Goal: Check status: Check status

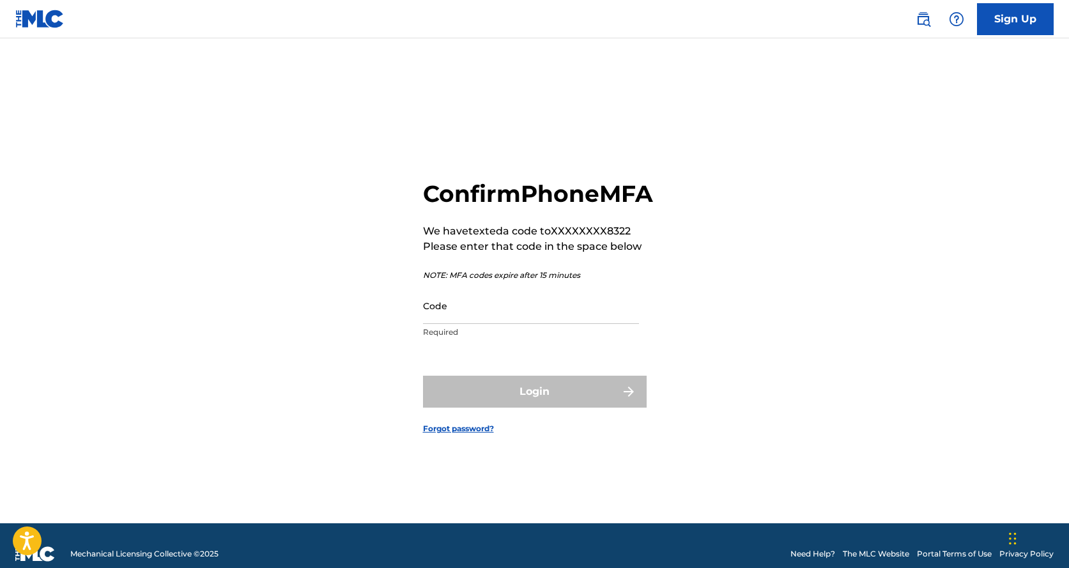
click at [484, 324] on input "Code" at bounding box center [531, 305] width 216 height 36
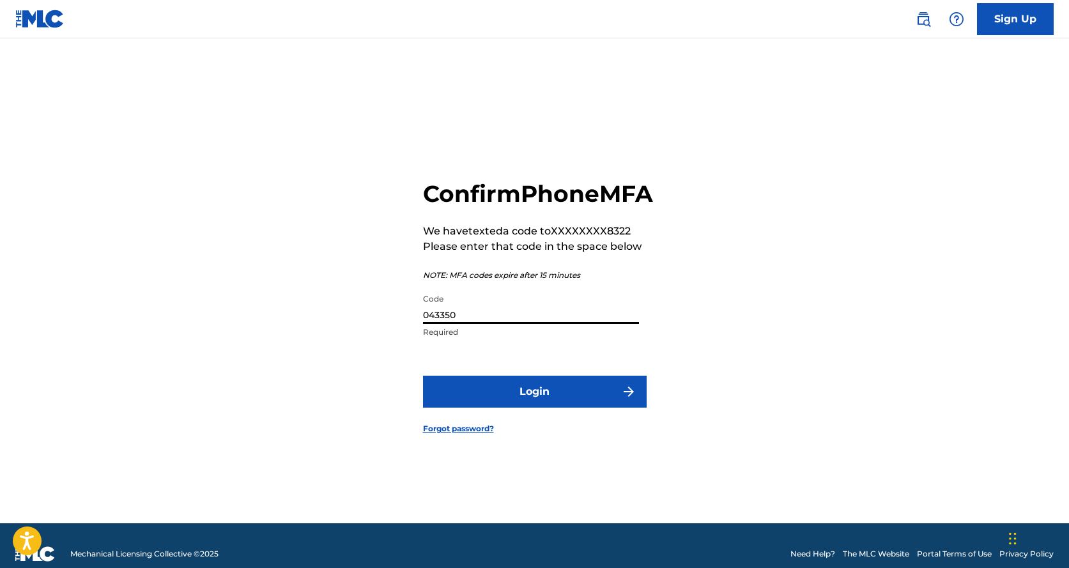
type input "043350"
click at [522, 405] on button "Login" at bounding box center [535, 392] width 224 height 32
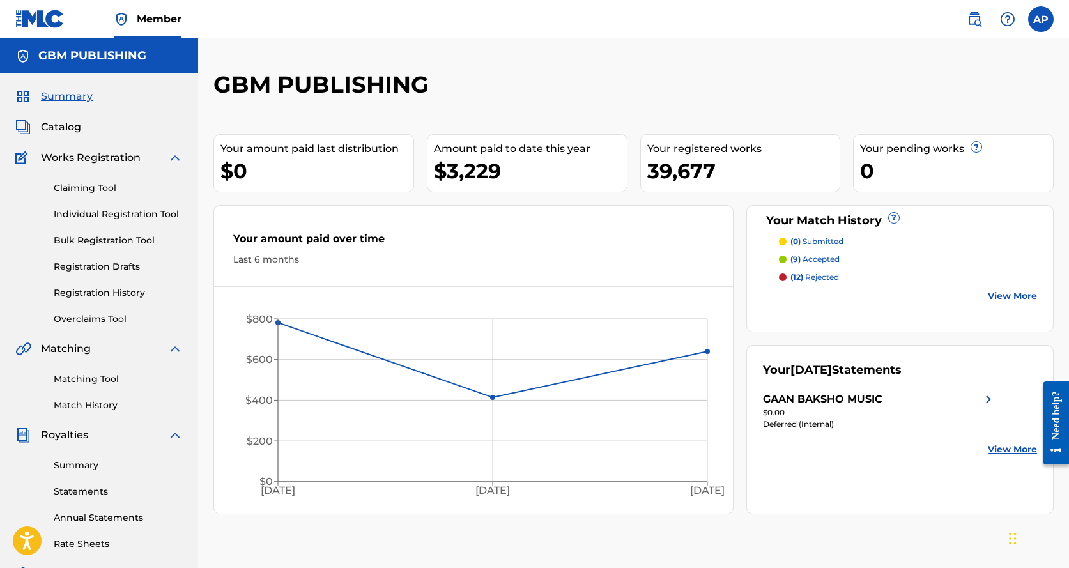
click at [985, 395] on img at bounding box center [987, 399] width 15 height 15
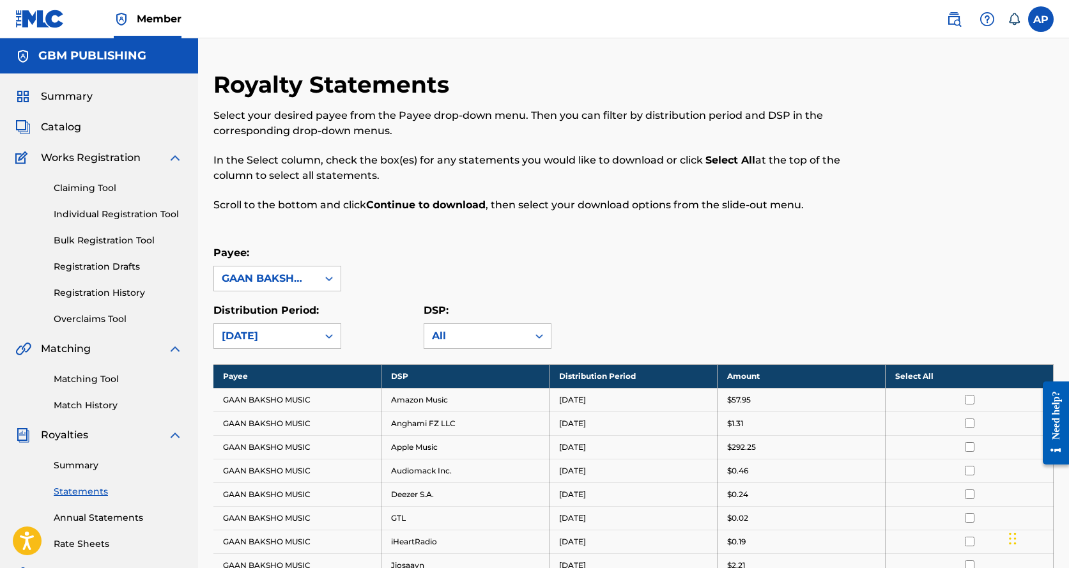
scroll to position [128, 0]
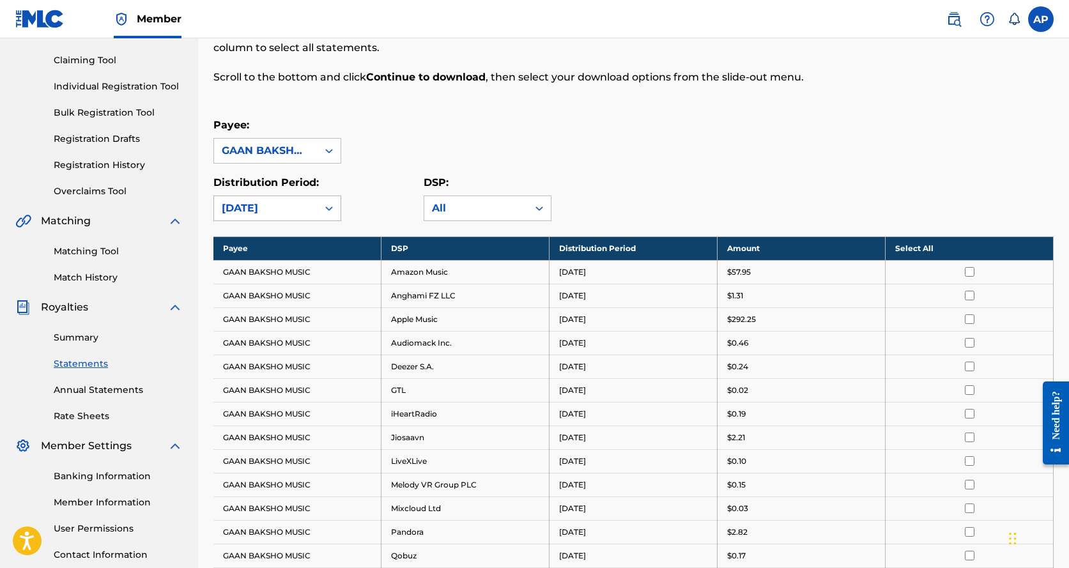
click at [323, 213] on icon at bounding box center [329, 208] width 13 height 13
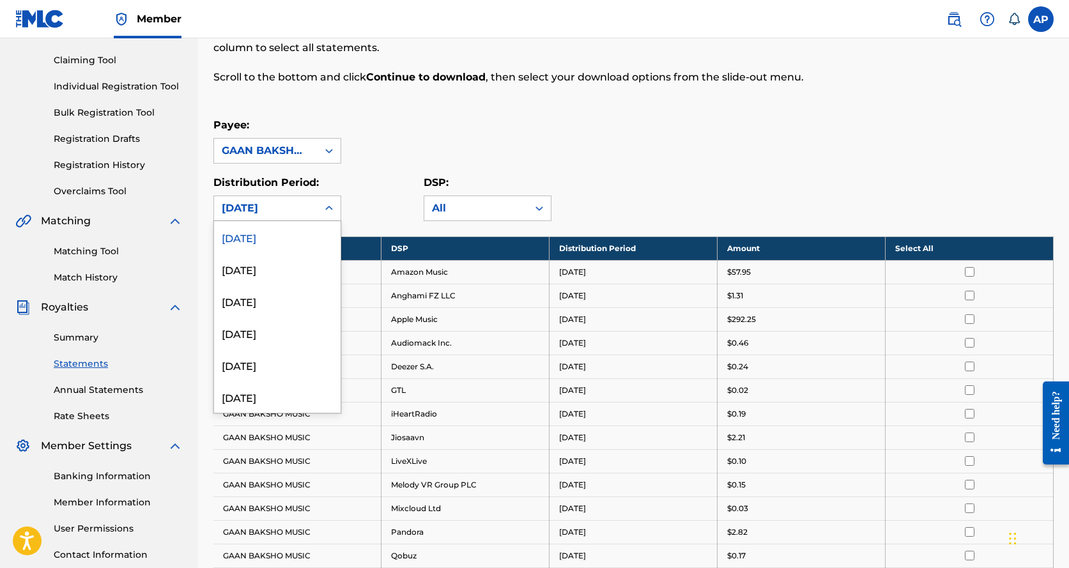
click at [300, 233] on div "[DATE]" at bounding box center [277, 237] width 126 height 32
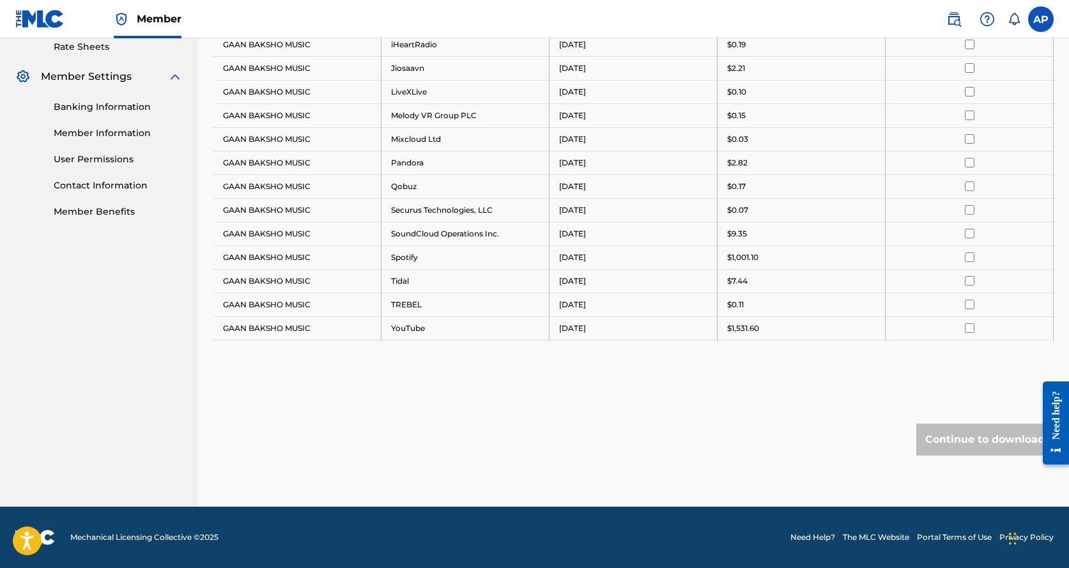
scroll to position [241, 0]
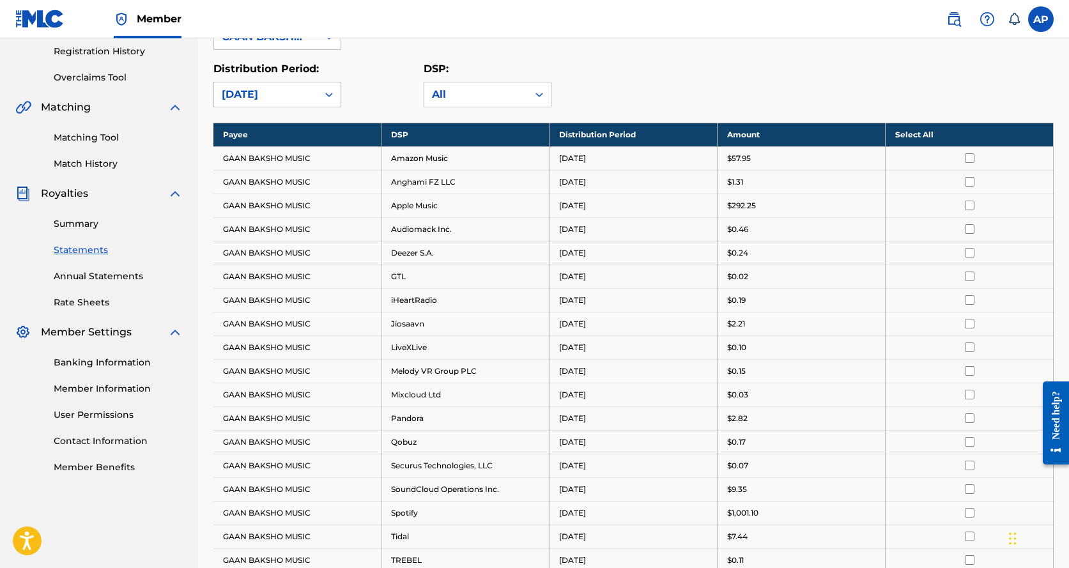
click at [93, 225] on link "Summary" at bounding box center [118, 223] width 129 height 13
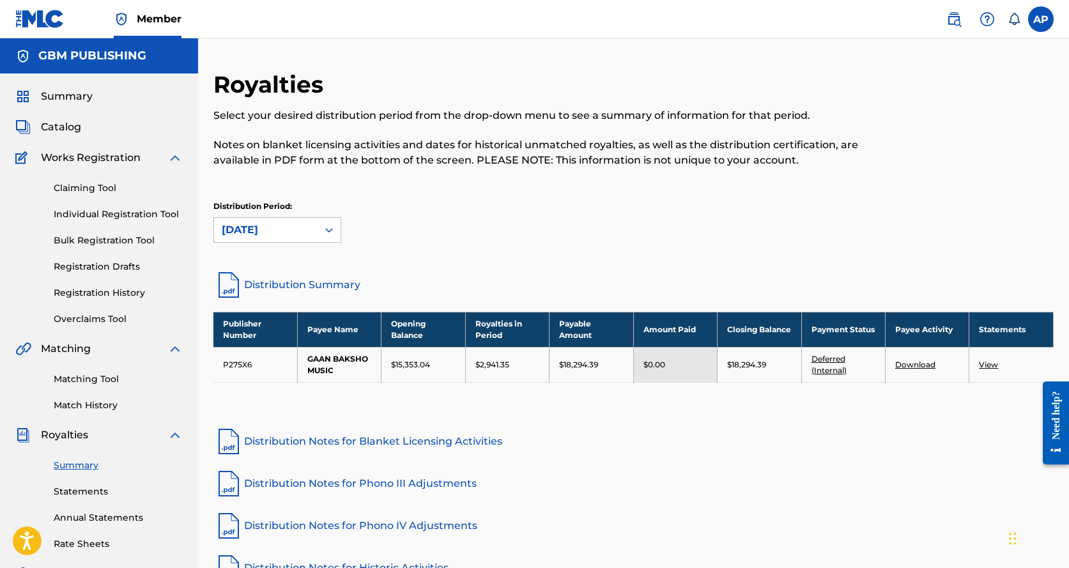
click at [834, 372] on link "Deferred (Internal)" at bounding box center [828, 364] width 35 height 21
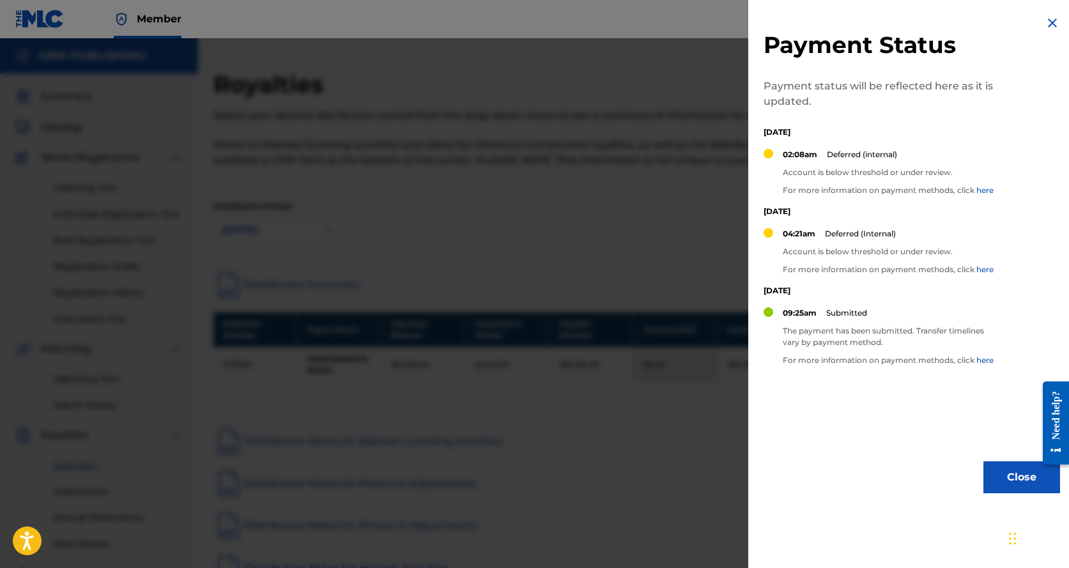
click at [657, 374] on div at bounding box center [534, 322] width 1069 height 568
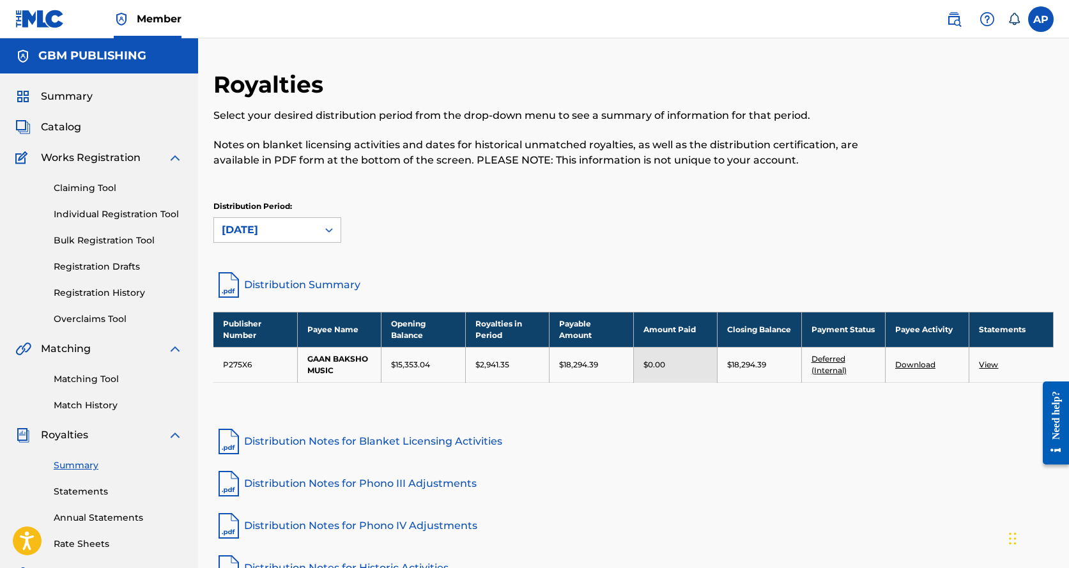
click at [68, 121] on span "Catalog" at bounding box center [61, 126] width 40 height 15
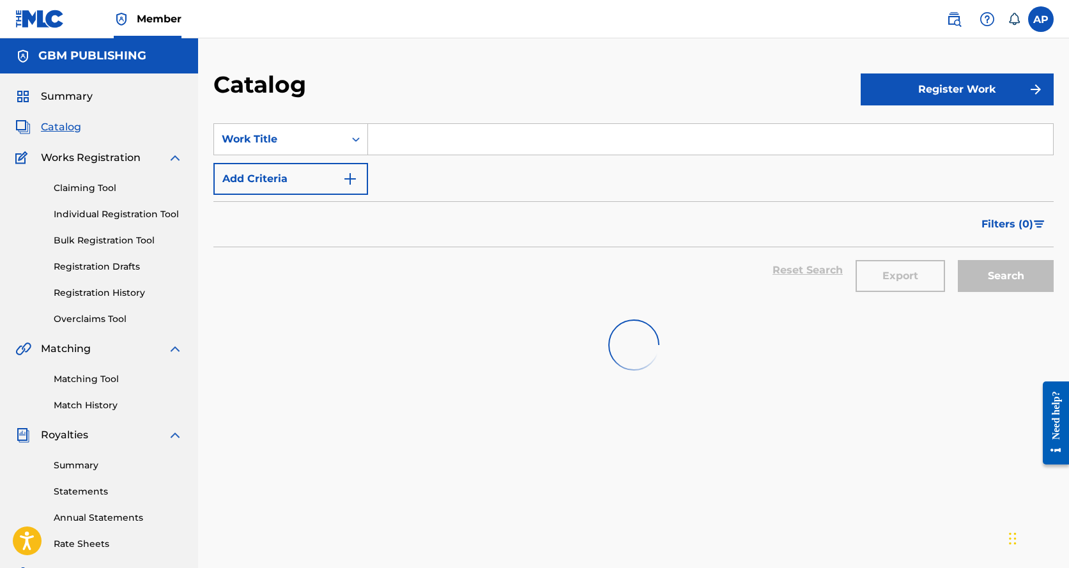
click at [66, 126] on span "Catalog" at bounding box center [61, 126] width 40 height 15
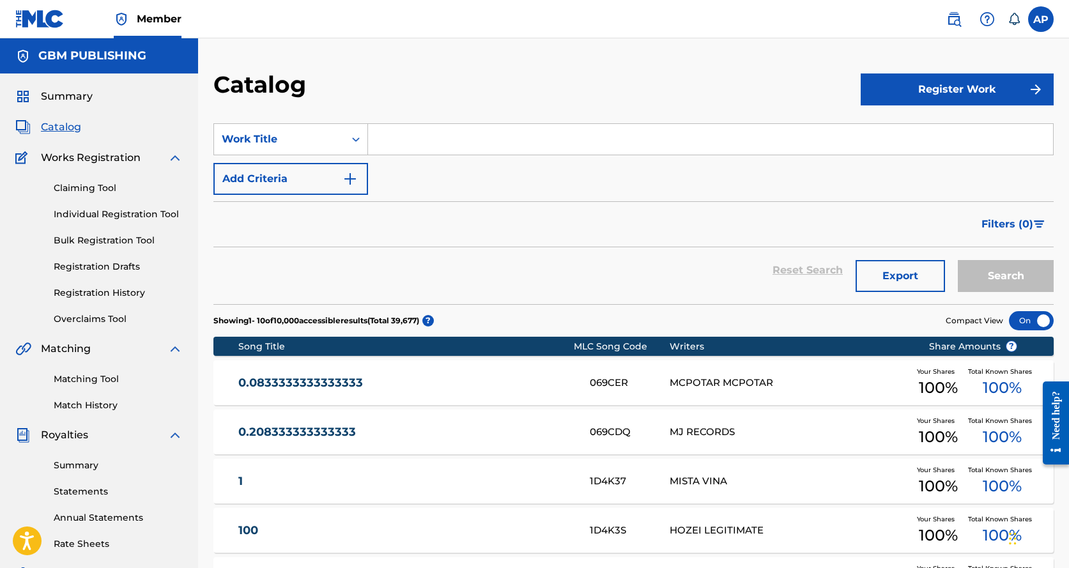
click at [78, 99] on span "Summary" at bounding box center [67, 96] width 52 height 15
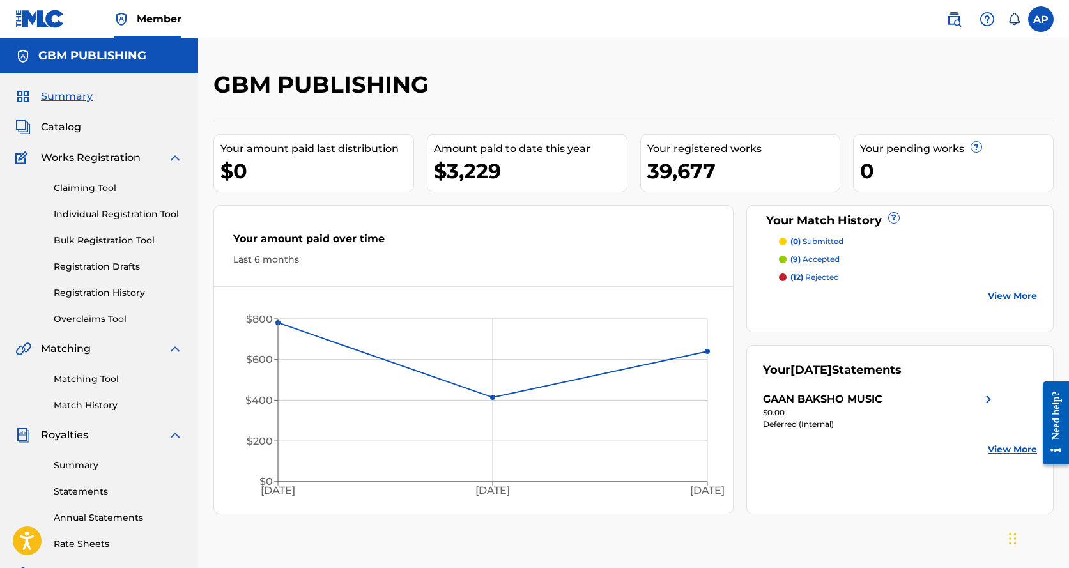
click at [123, 296] on link "Registration History" at bounding box center [118, 292] width 129 height 13
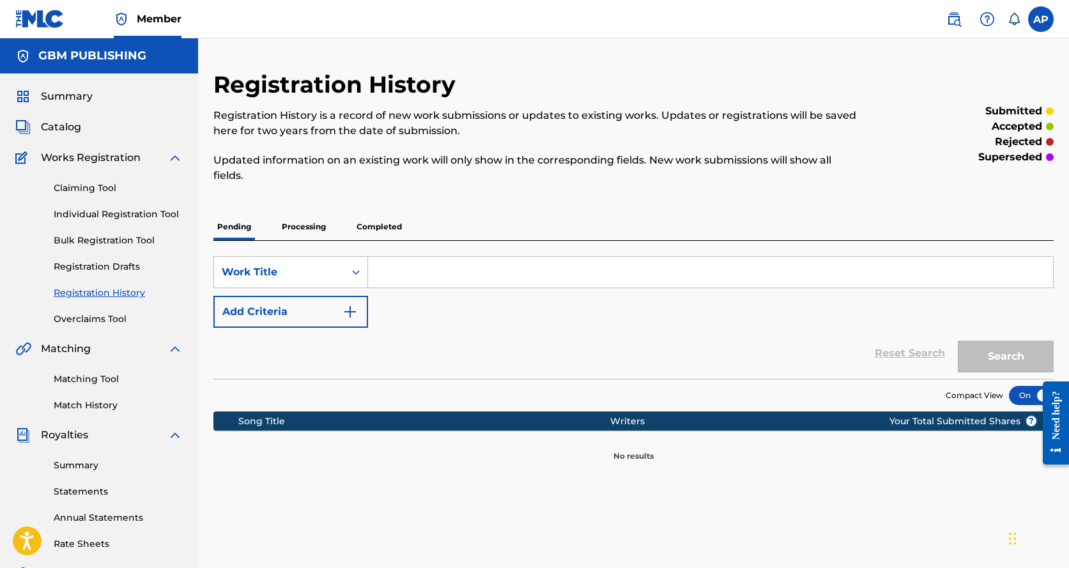
click at [305, 227] on p "Processing" at bounding box center [304, 226] width 52 height 27
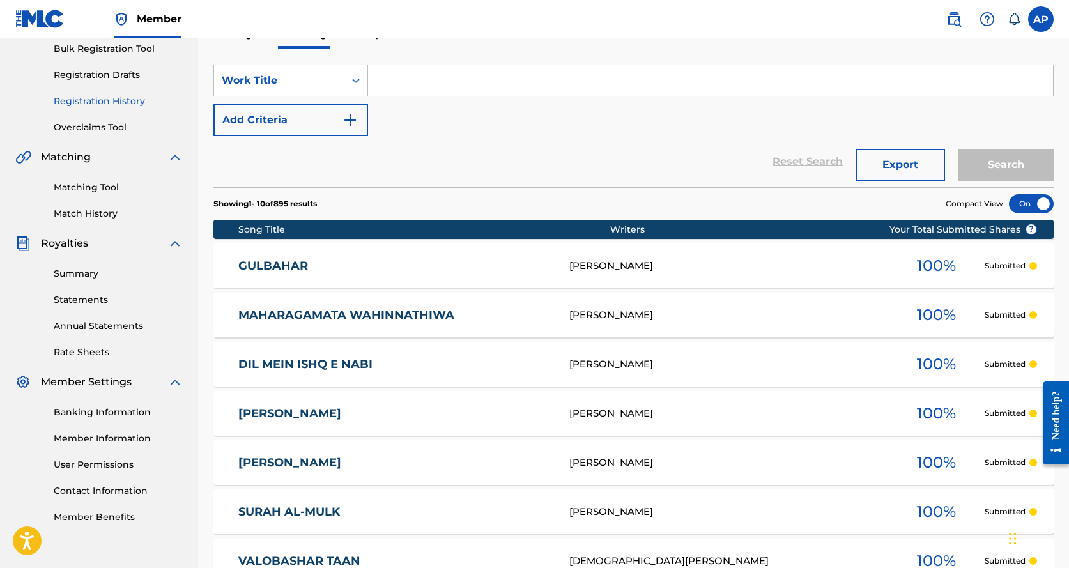
scroll to position [128, 0]
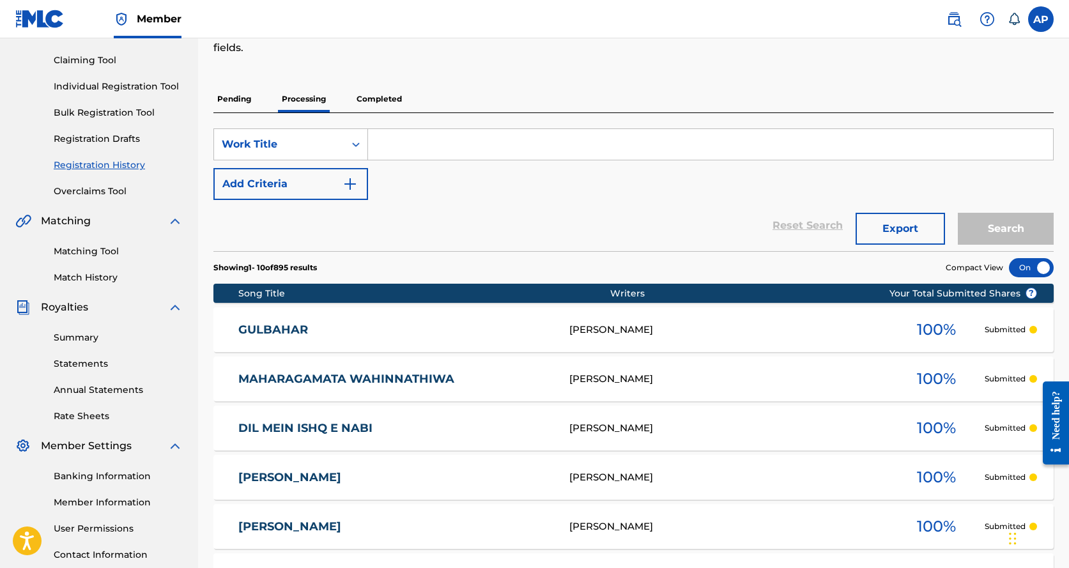
click at [389, 100] on p "Completed" at bounding box center [379, 99] width 53 height 27
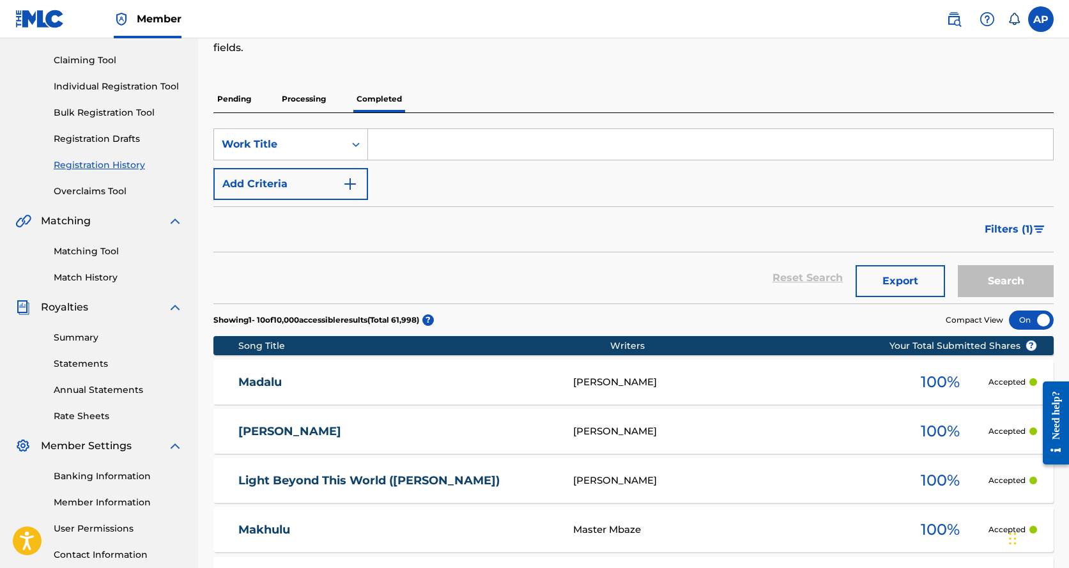
scroll to position [192, 0]
